Goal: Information Seeking & Learning: Learn about a topic

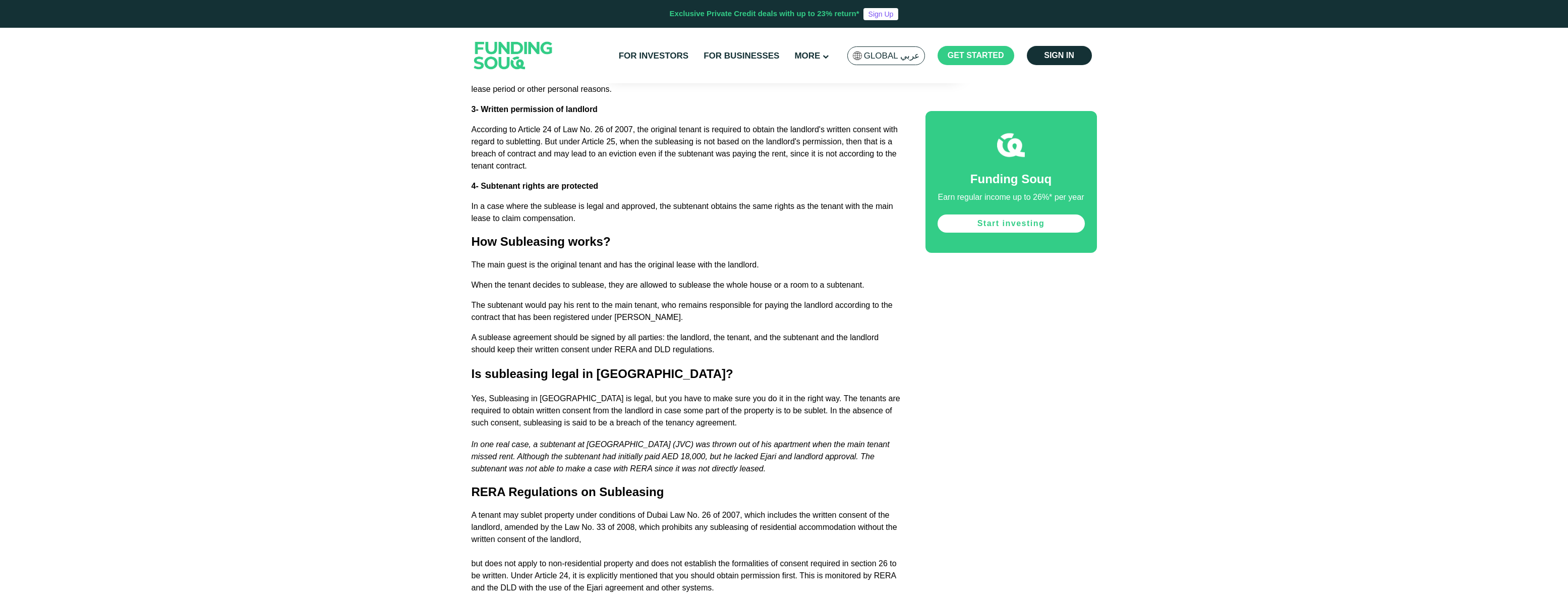
scroll to position [1793, 0]
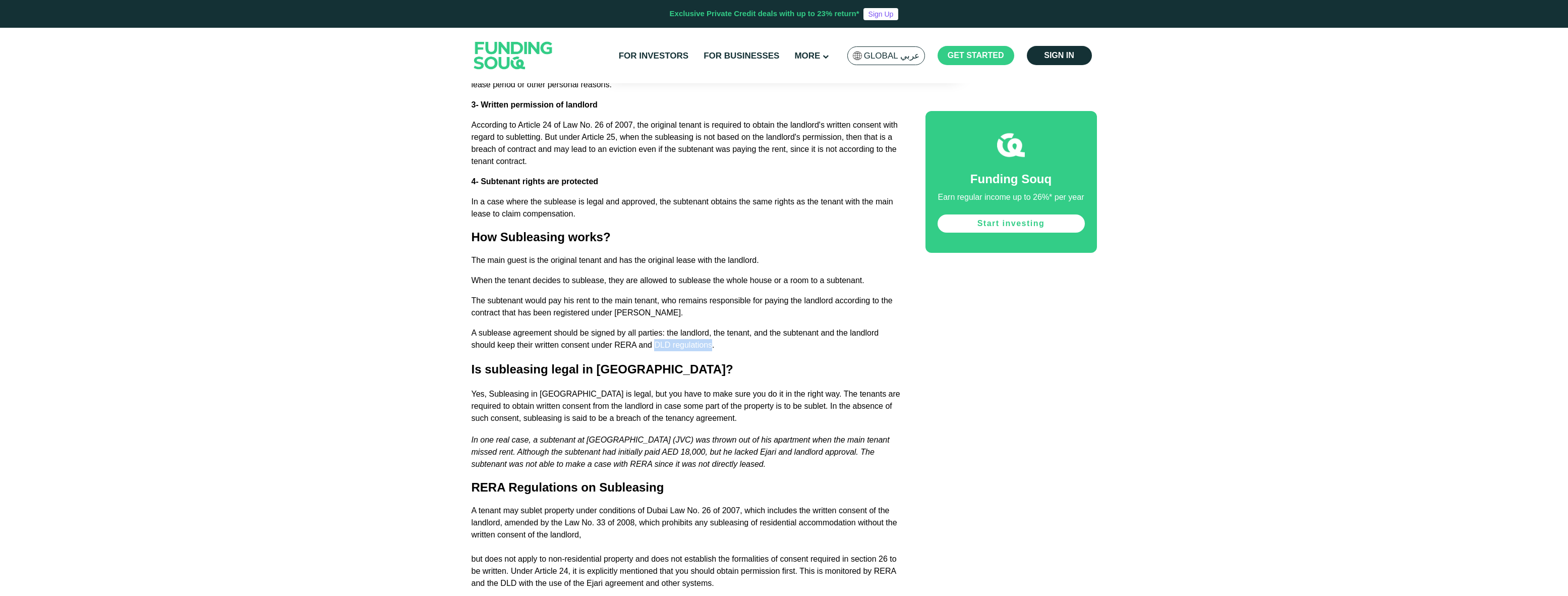
drag, startPoint x: 655, startPoint y: 345, endPoint x: 713, endPoint y: 349, distance: 58.1
click at [713, 349] on span "A sublease agreement should be signed by all parties: the landlord, the tenant,…" at bounding box center [675, 338] width 407 height 20
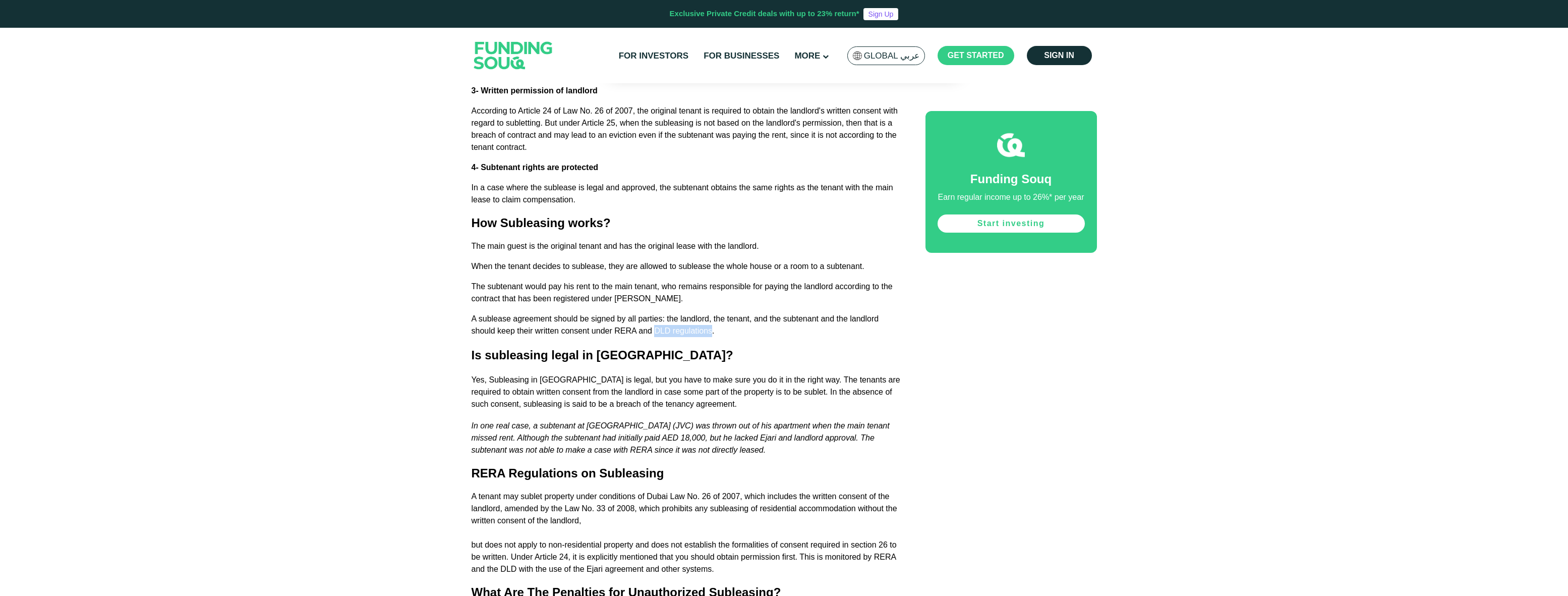
scroll to position [1808, 0]
copy span "DLD regulations"
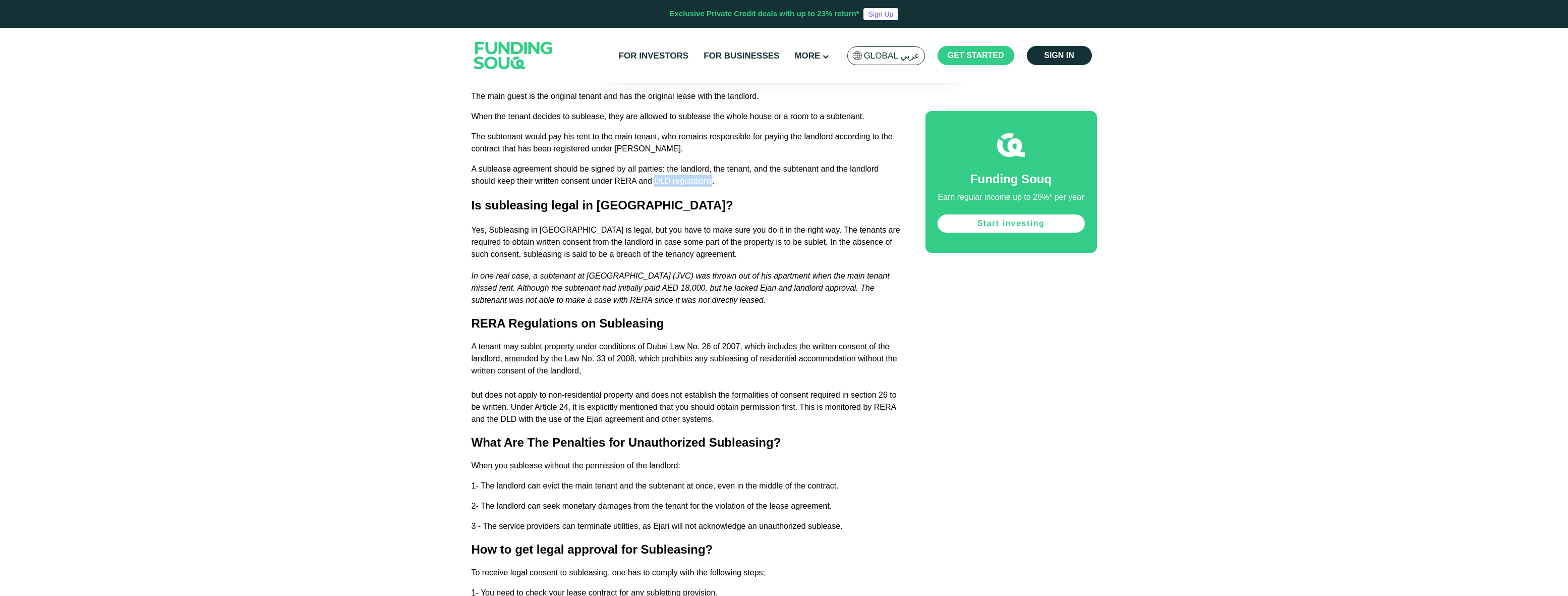
scroll to position [2004, 0]
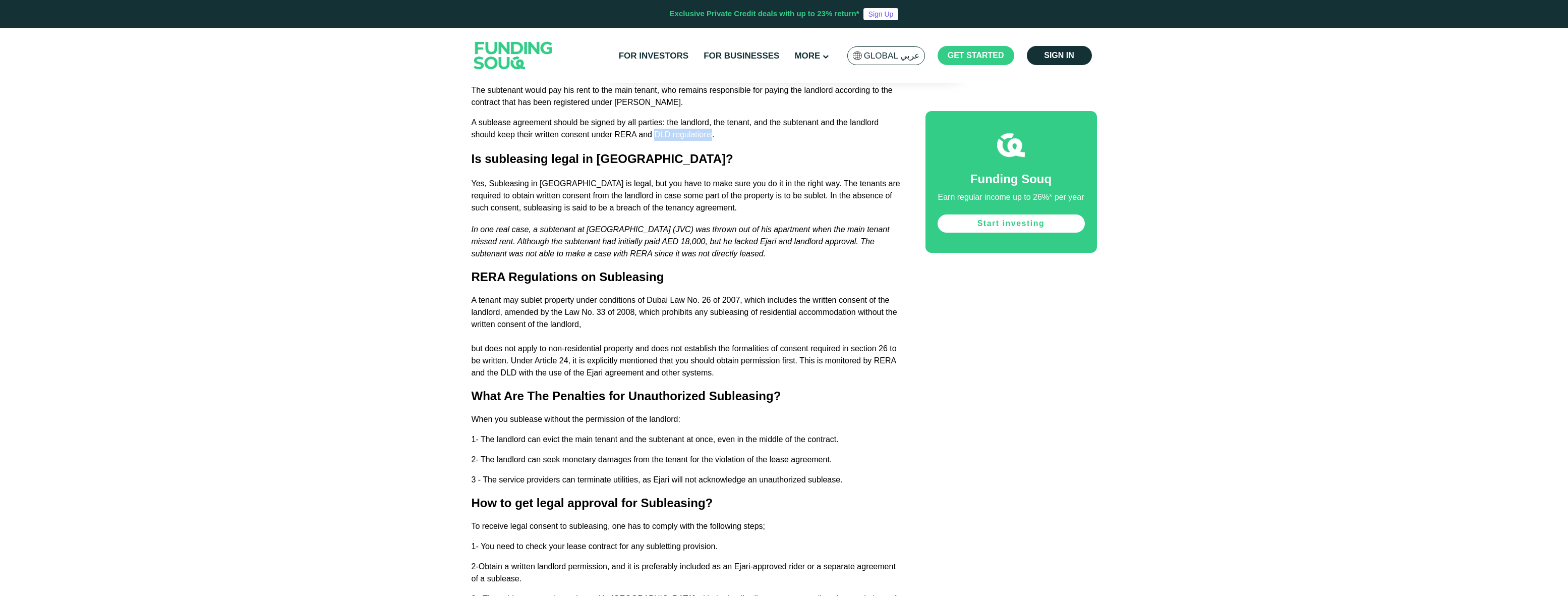
copy span "DLD regulations"
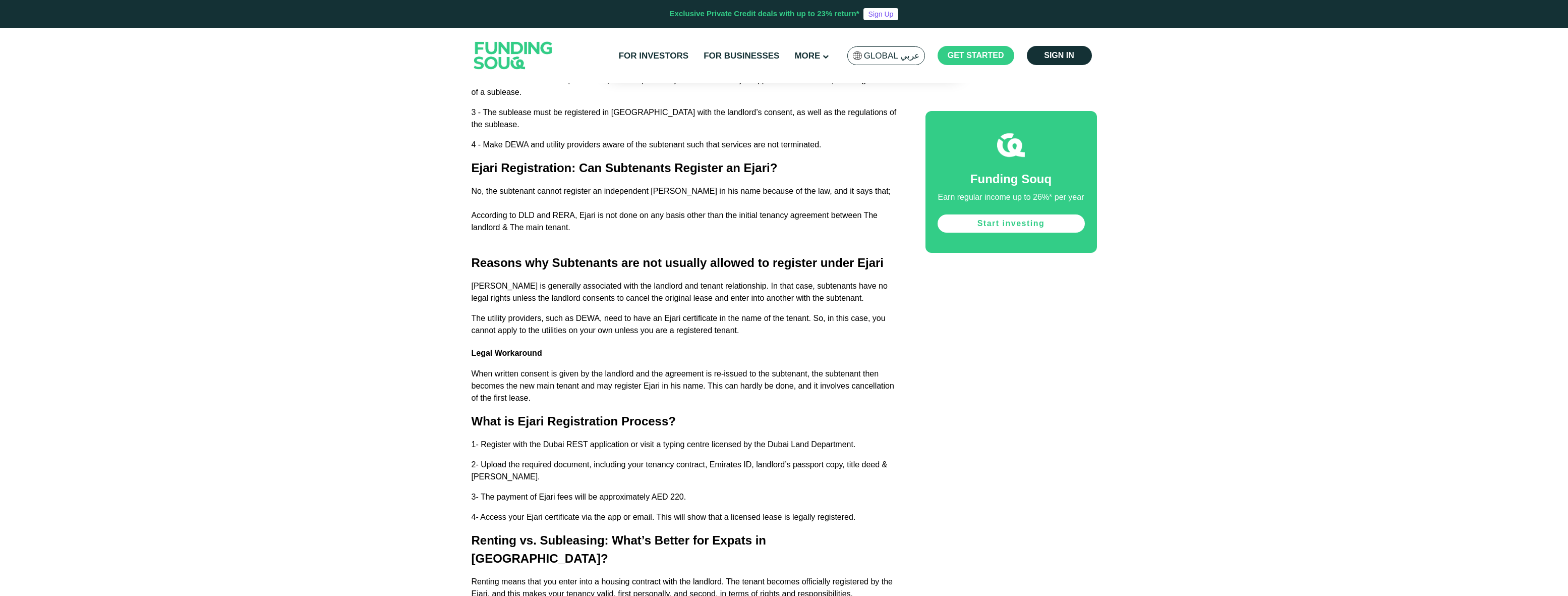
scroll to position [2491, 0]
click at [586, 210] on span "According to DLD and RERA, Ejari is not done on any basis other than the initia…" at bounding box center [675, 220] width 406 height 20
copy span "Ejari"
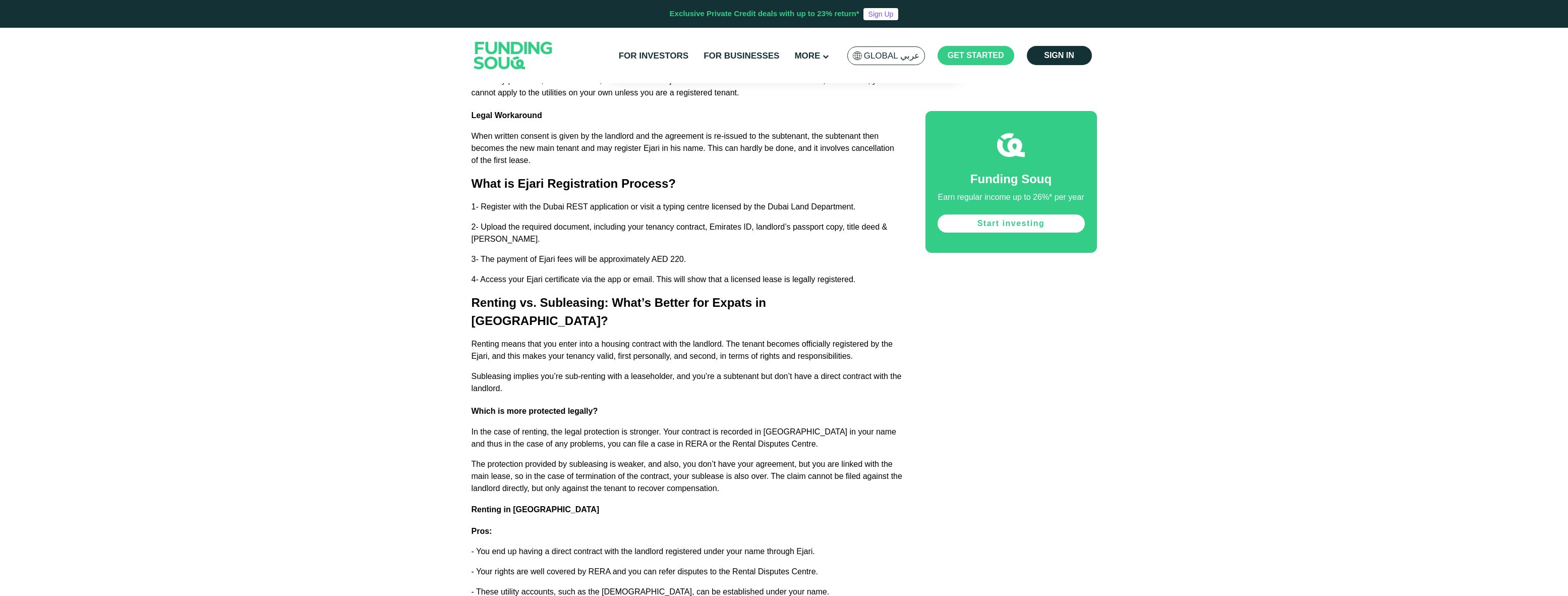
scroll to position [2815, 0]
